Goal: Transaction & Acquisition: Purchase product/service

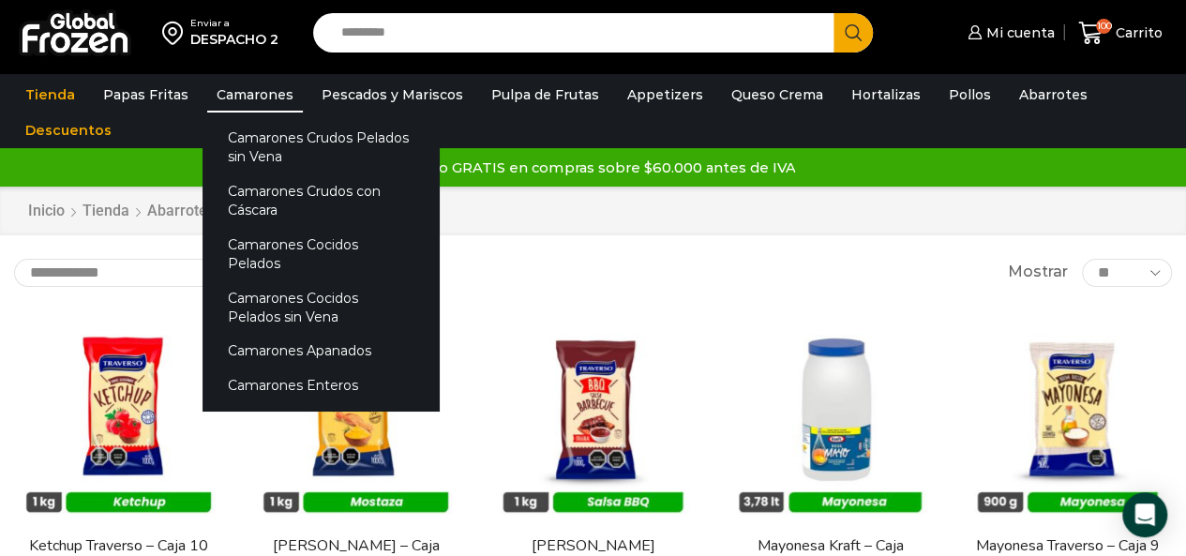
click at [230, 93] on link "Camarones" at bounding box center [255, 95] width 96 height 36
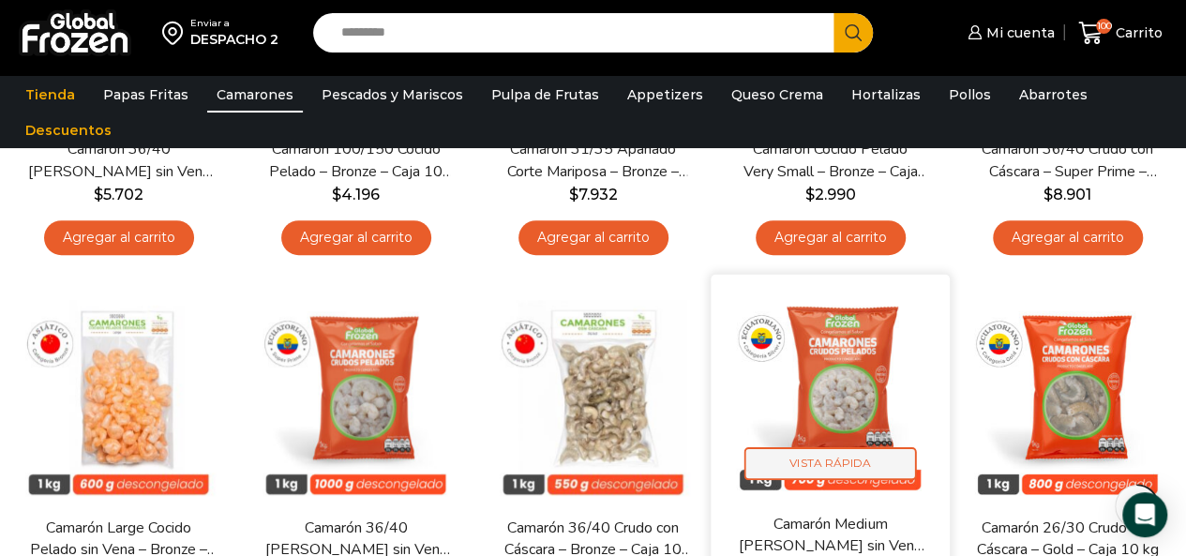
scroll to position [469, 0]
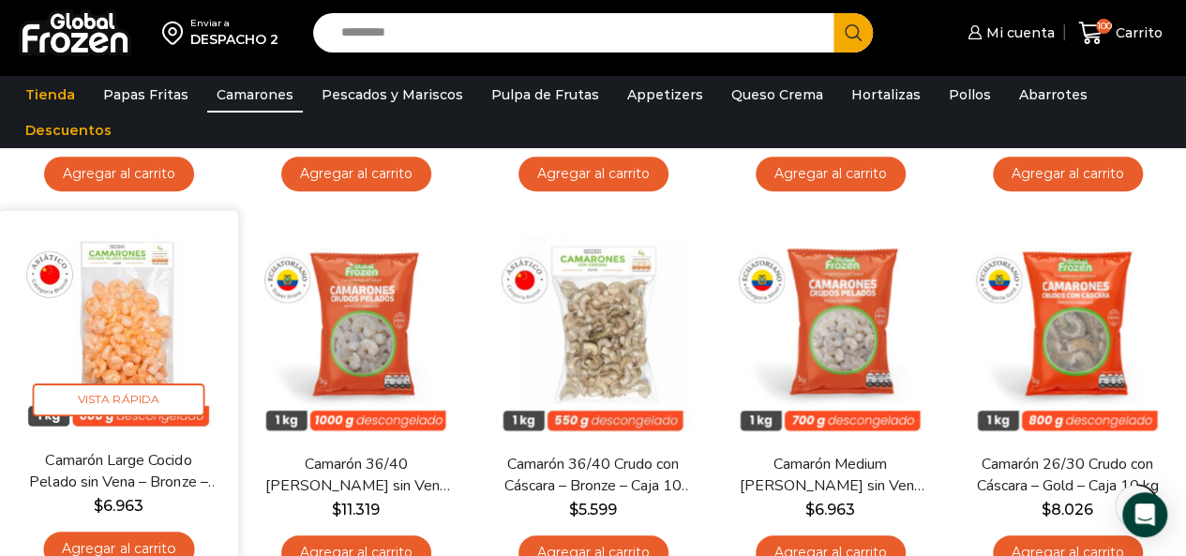
click at [154, 474] on link "Camarón Large Cocido Pelado sin Vena – Bronze – Caja 10 kg" at bounding box center [117, 471] width 189 height 44
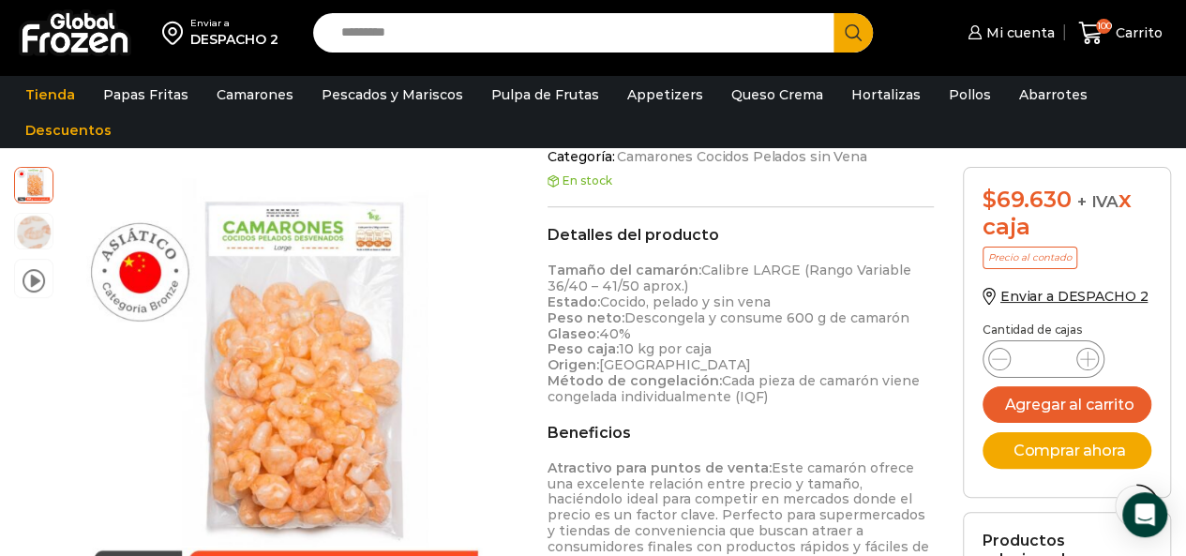
scroll to position [563, 0]
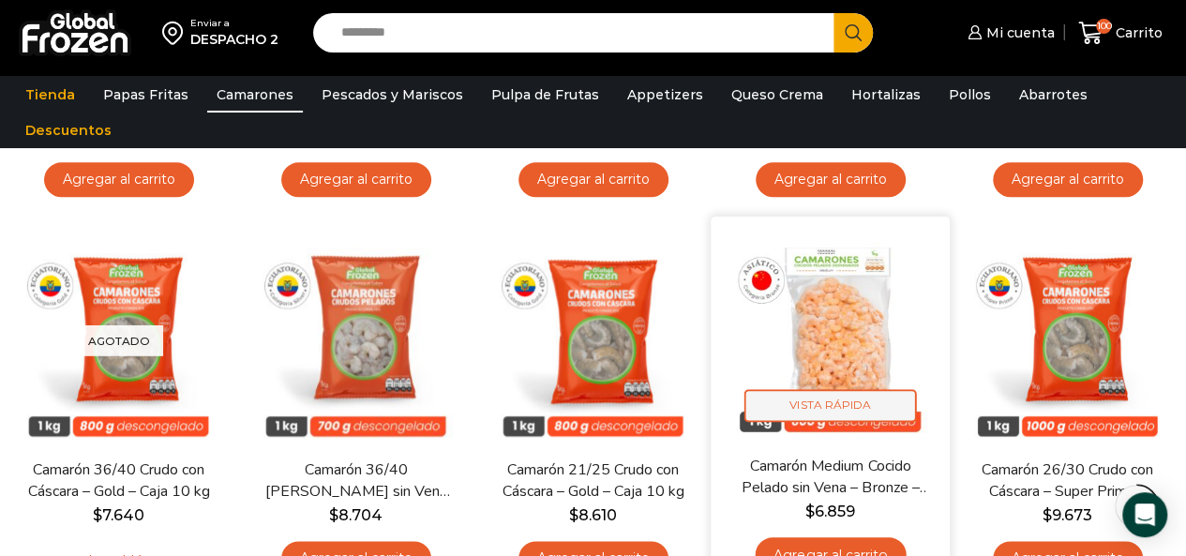
scroll to position [844, 0]
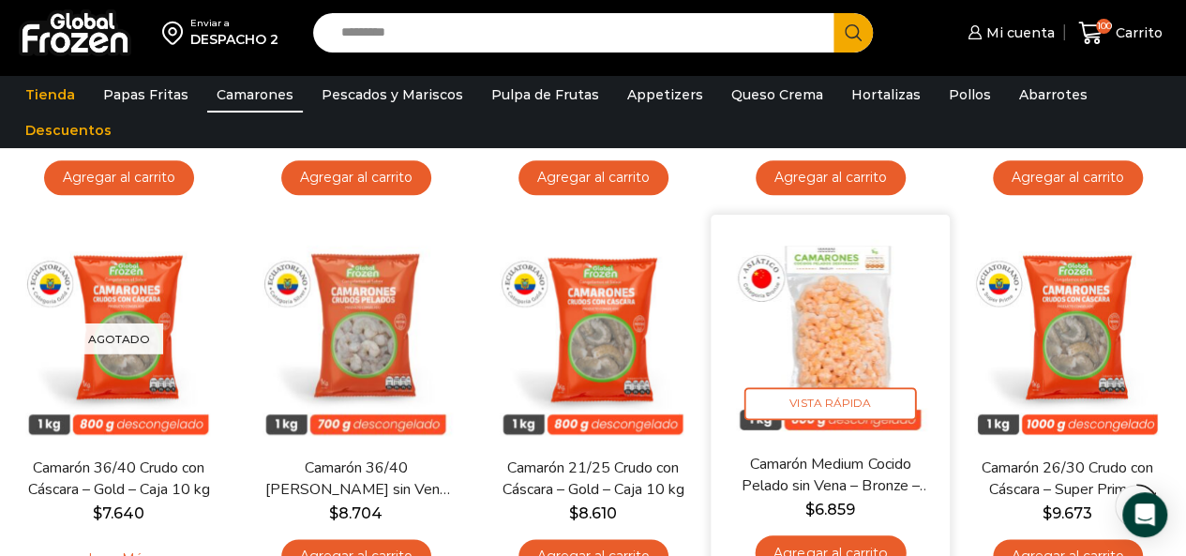
click at [791, 303] on img at bounding box center [830, 334] width 211 height 211
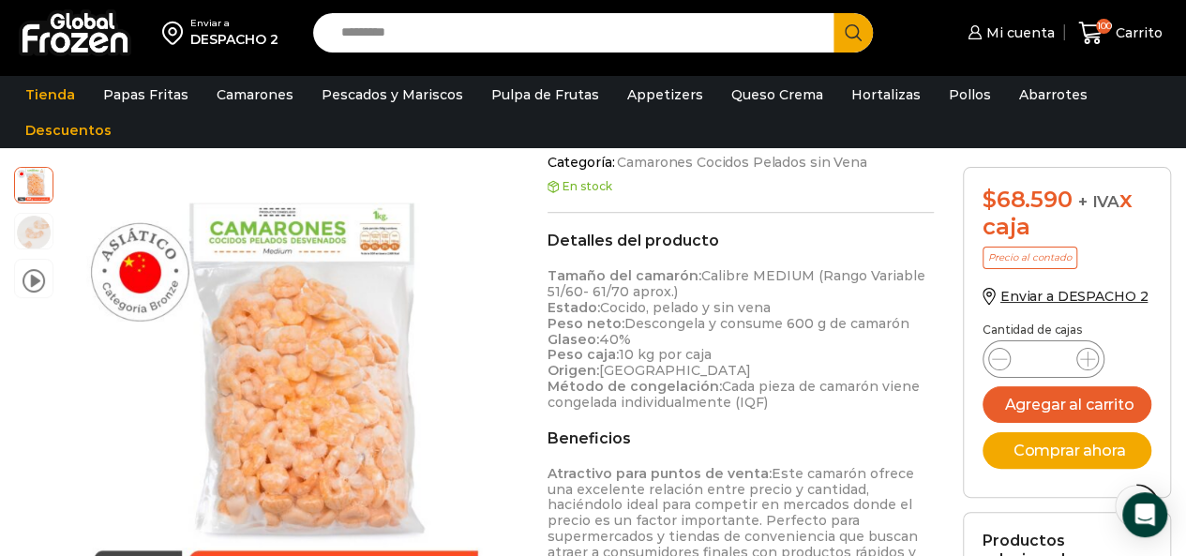
scroll to position [563, 0]
